Goal: Ask a question

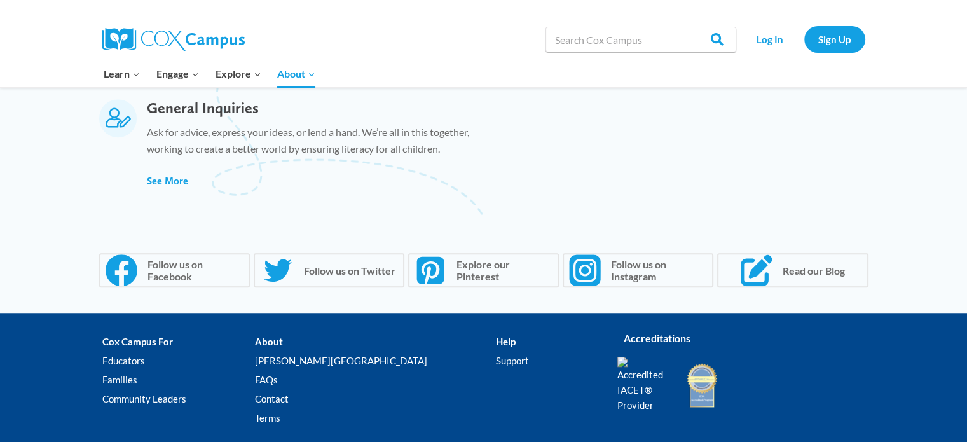
scroll to position [954, 0]
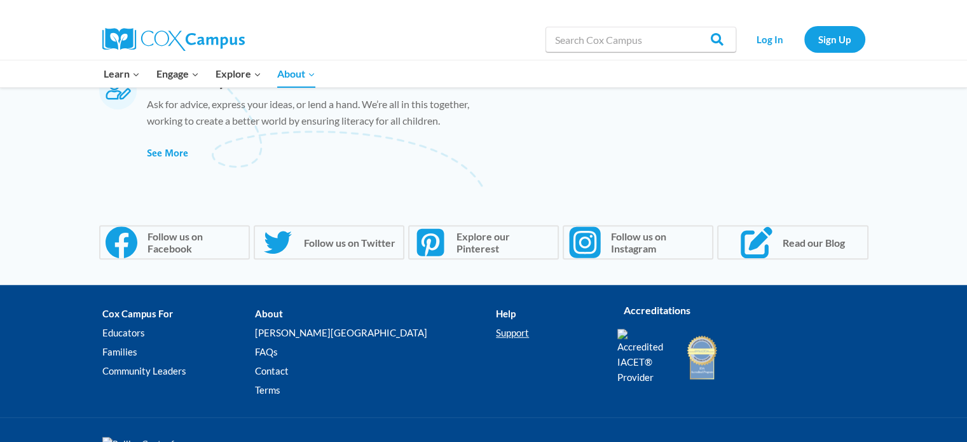
click at [496, 333] on link "Support" at bounding box center [547, 332] width 102 height 19
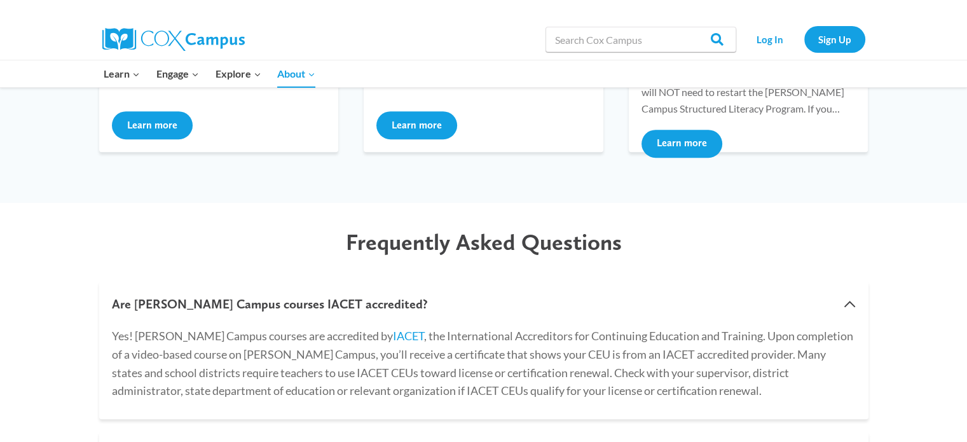
scroll to position [763, 0]
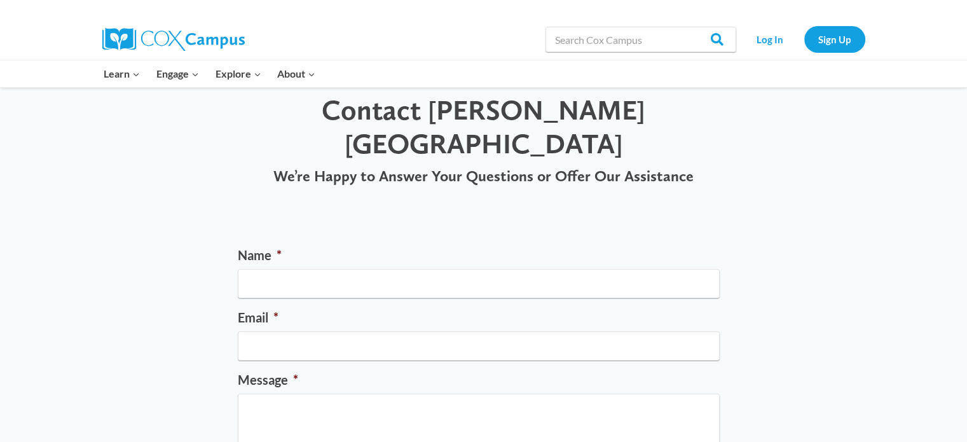
scroll to position [64, 0]
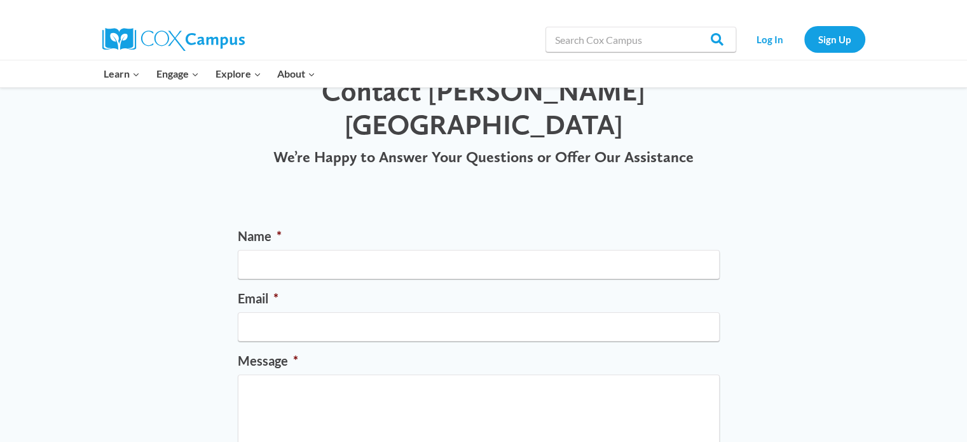
click at [521, 227] on li "Name *" at bounding box center [484, 253] width 492 height 52
click at [521, 250] on input "Name *" at bounding box center [479, 264] width 482 height 29
type input "Rebecca Watkins"
type input "rebecca.watkins@gozeps.org"
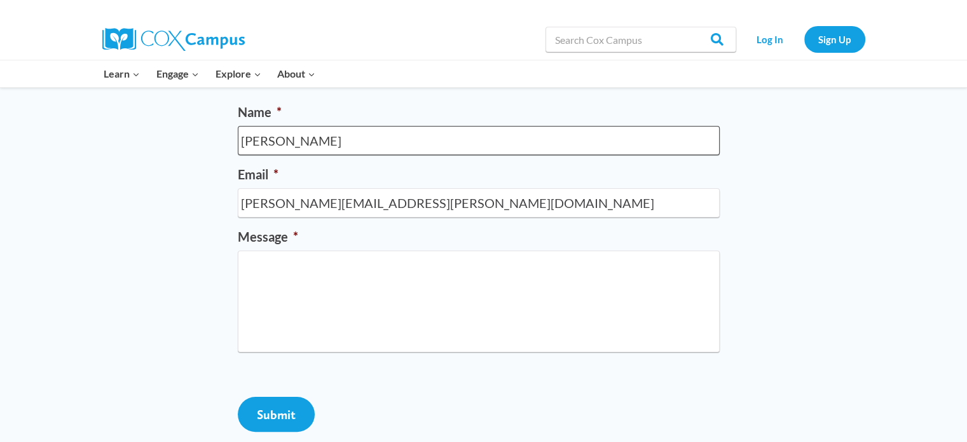
scroll to position [191, 0]
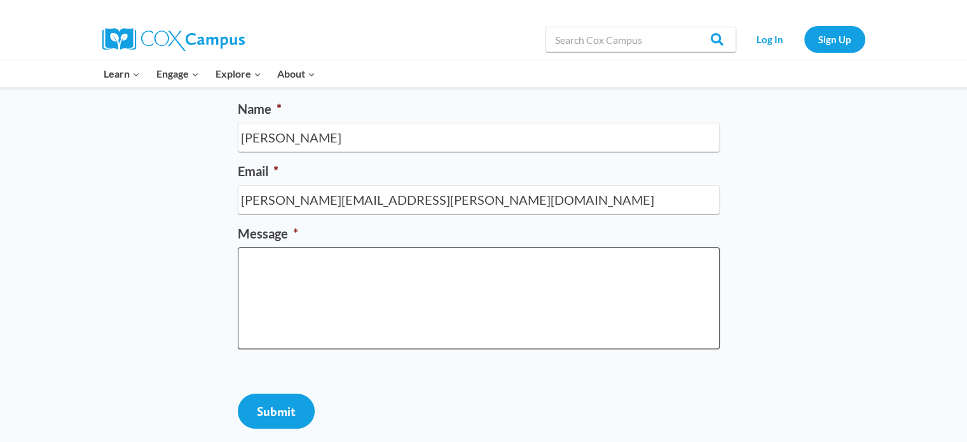
click at [465, 247] on textarea "Message *" at bounding box center [479, 298] width 482 height 102
type textarea "i"
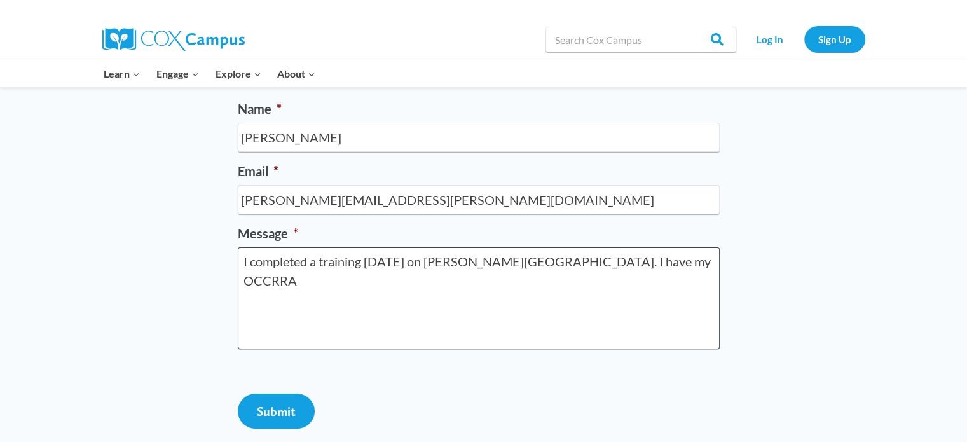
click at [648, 247] on textarea "I completed a training yesterday on Cox Campus. I have my OCCRRA" at bounding box center [479, 298] width 482 height 102
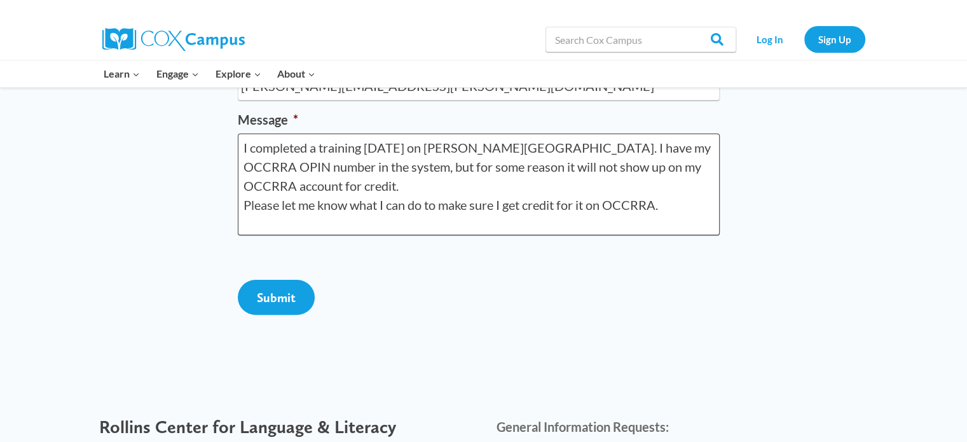
scroll to position [318, 0]
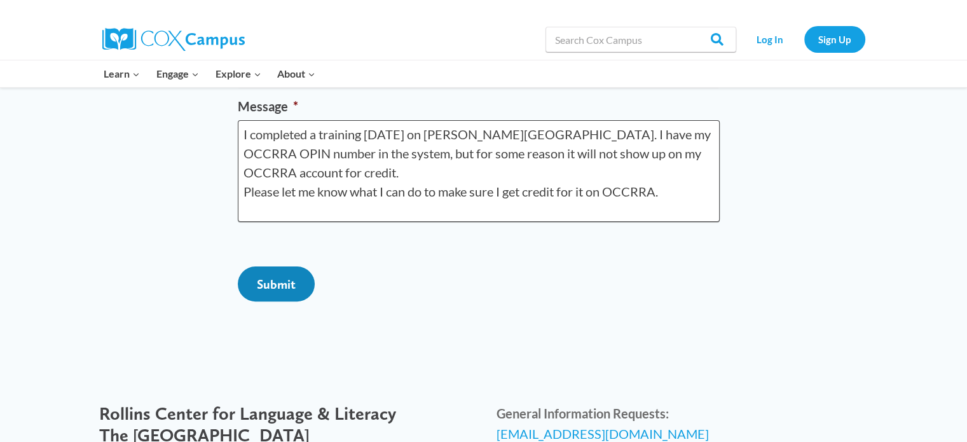
type textarea "I completed a training yesterday on Cox Campus. I have my OCCRRA OPIN number in…"
click at [280, 296] on input "Submit" at bounding box center [276, 283] width 77 height 35
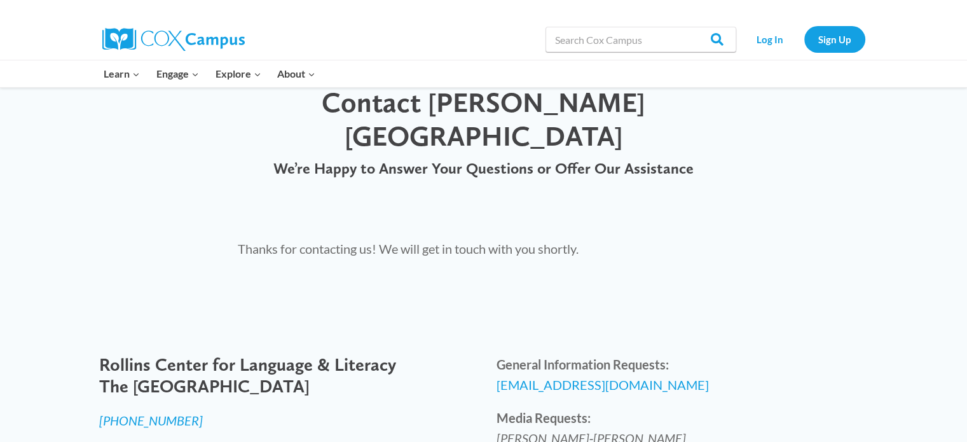
scroll to position [0, 0]
